Goal: Task Accomplishment & Management: Manage account settings

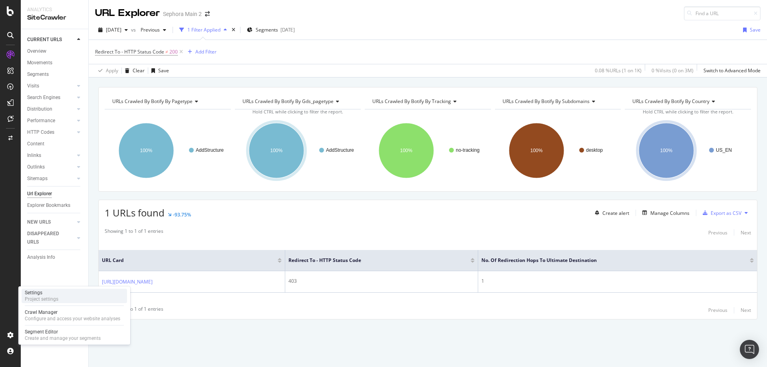
click at [59, 298] on div "Settings Project settings" at bounding box center [74, 296] width 105 height 14
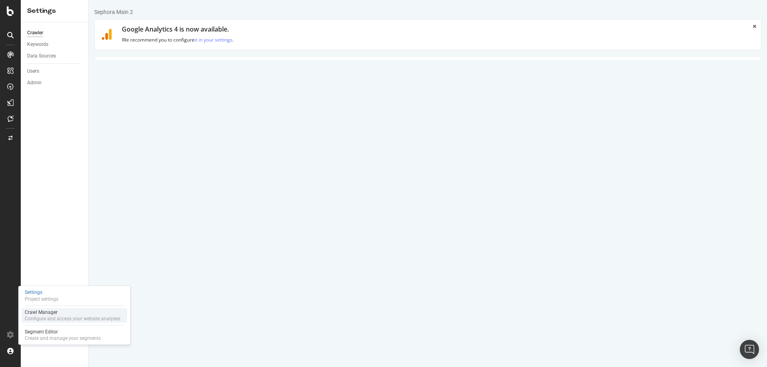
click at [65, 319] on div "Configure and access your website analyses" at bounding box center [72, 319] width 95 height 6
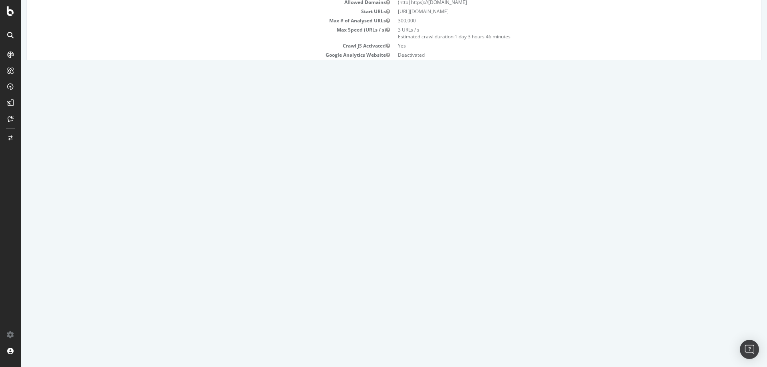
scroll to position [120, 0]
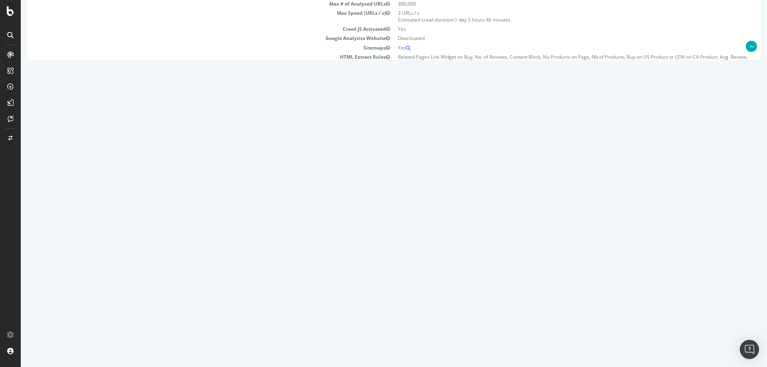
click at [384, 167] on th "Launch Date" at bounding box center [325, 160] width 131 height 16
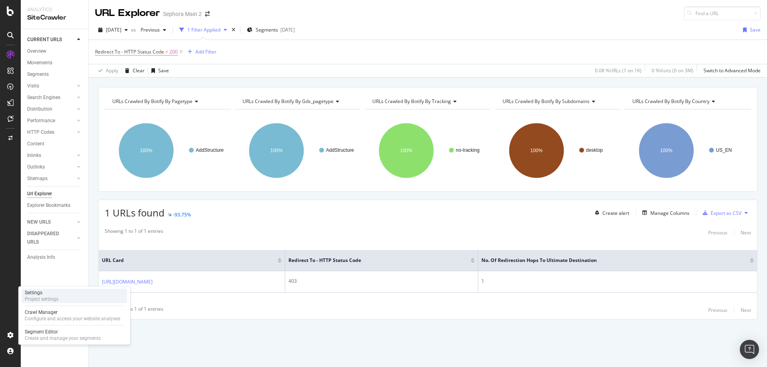
click at [61, 296] on div "Settings Project settings" at bounding box center [74, 296] width 105 height 14
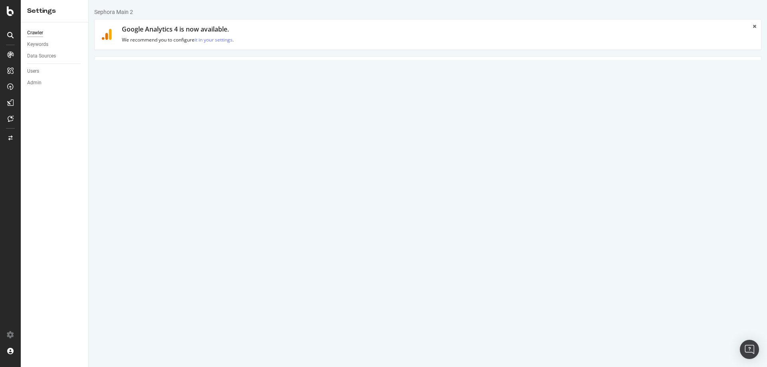
click at [169, 70] on link "Advanced Settings" at bounding box center [157, 68] width 62 height 22
